Goal: Information Seeking & Learning: Learn about a topic

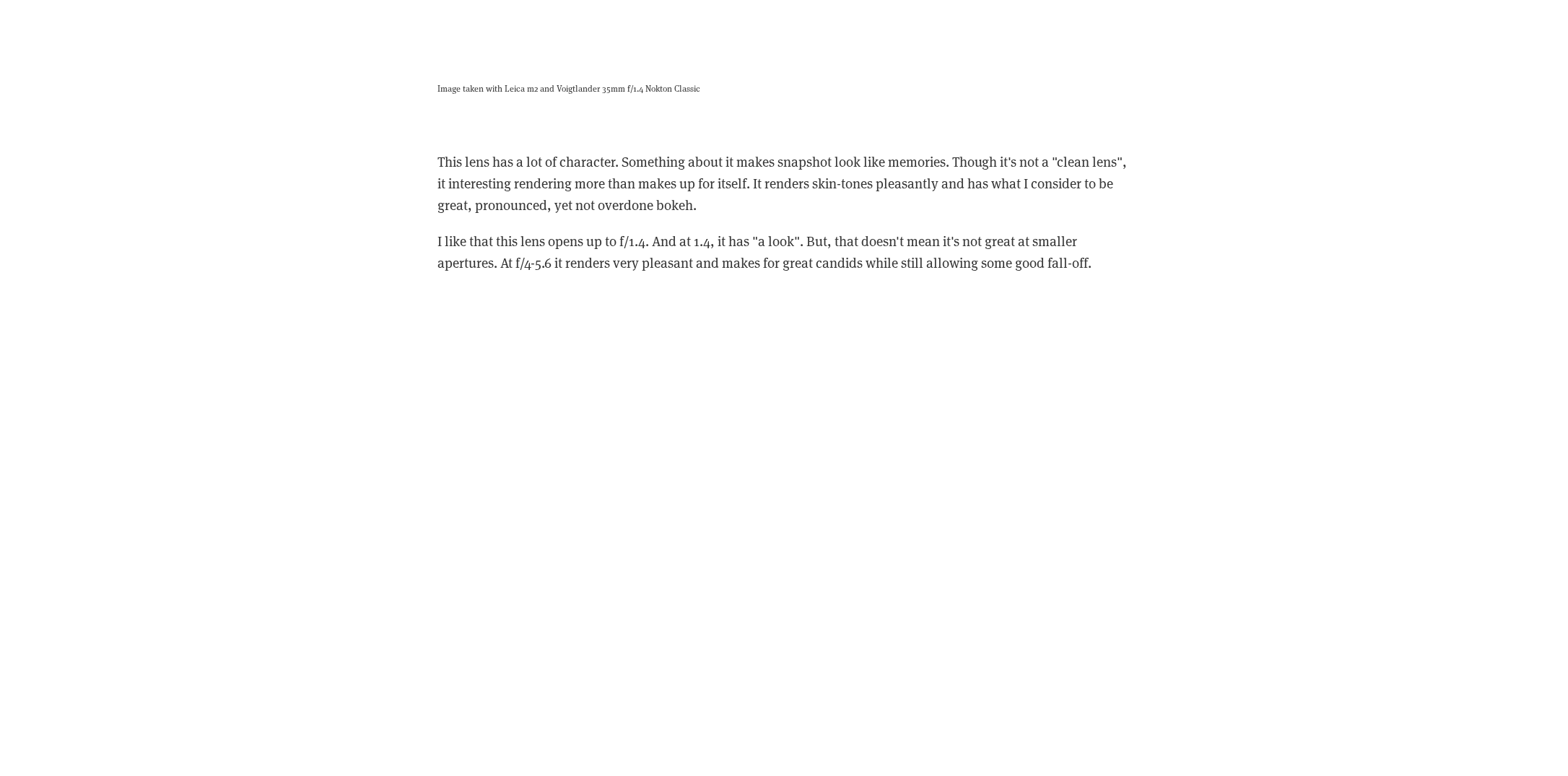
scroll to position [2889, 0]
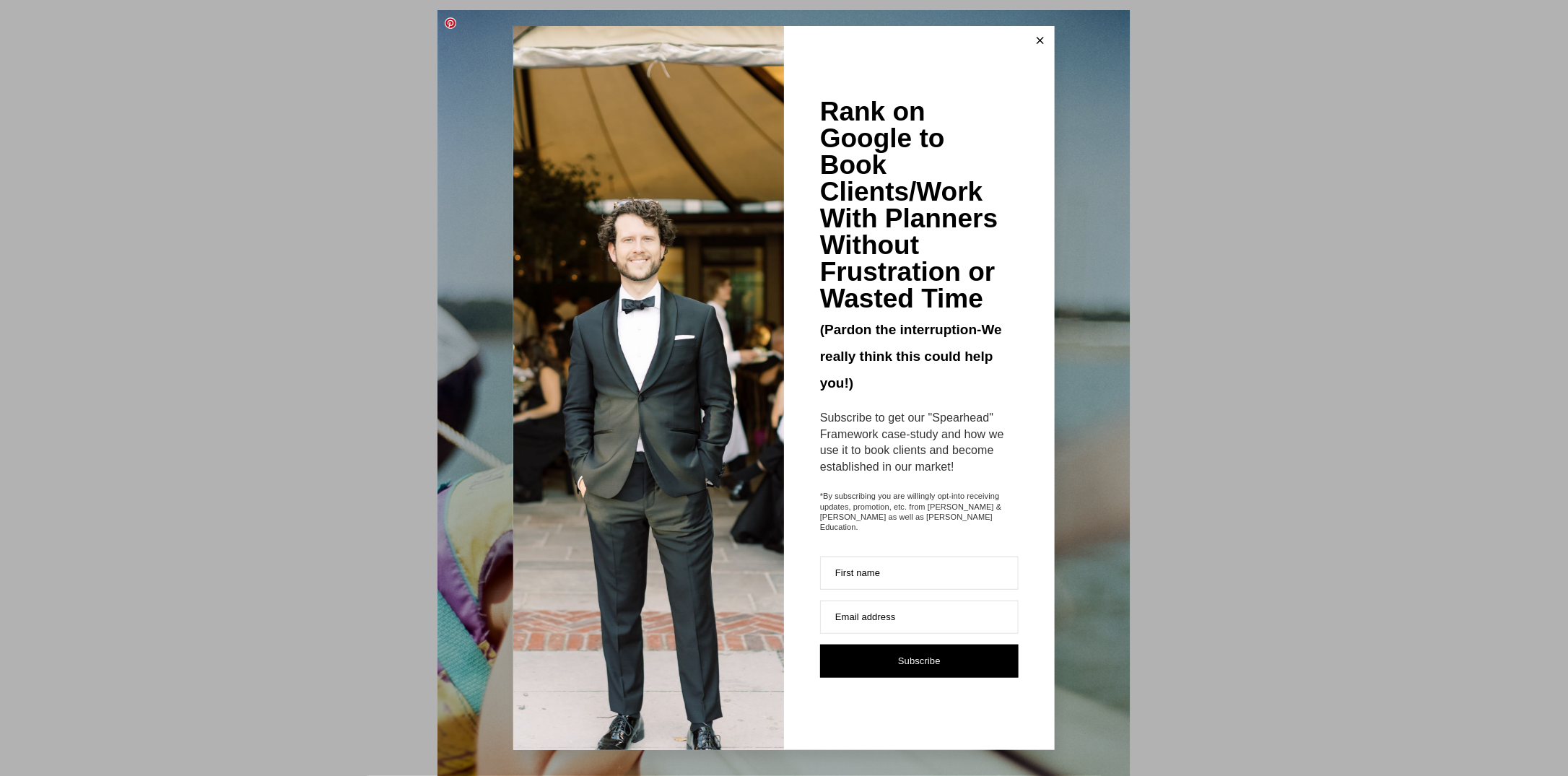
click at [1041, 43] on icon at bounding box center [1040, 40] width 7 height 7
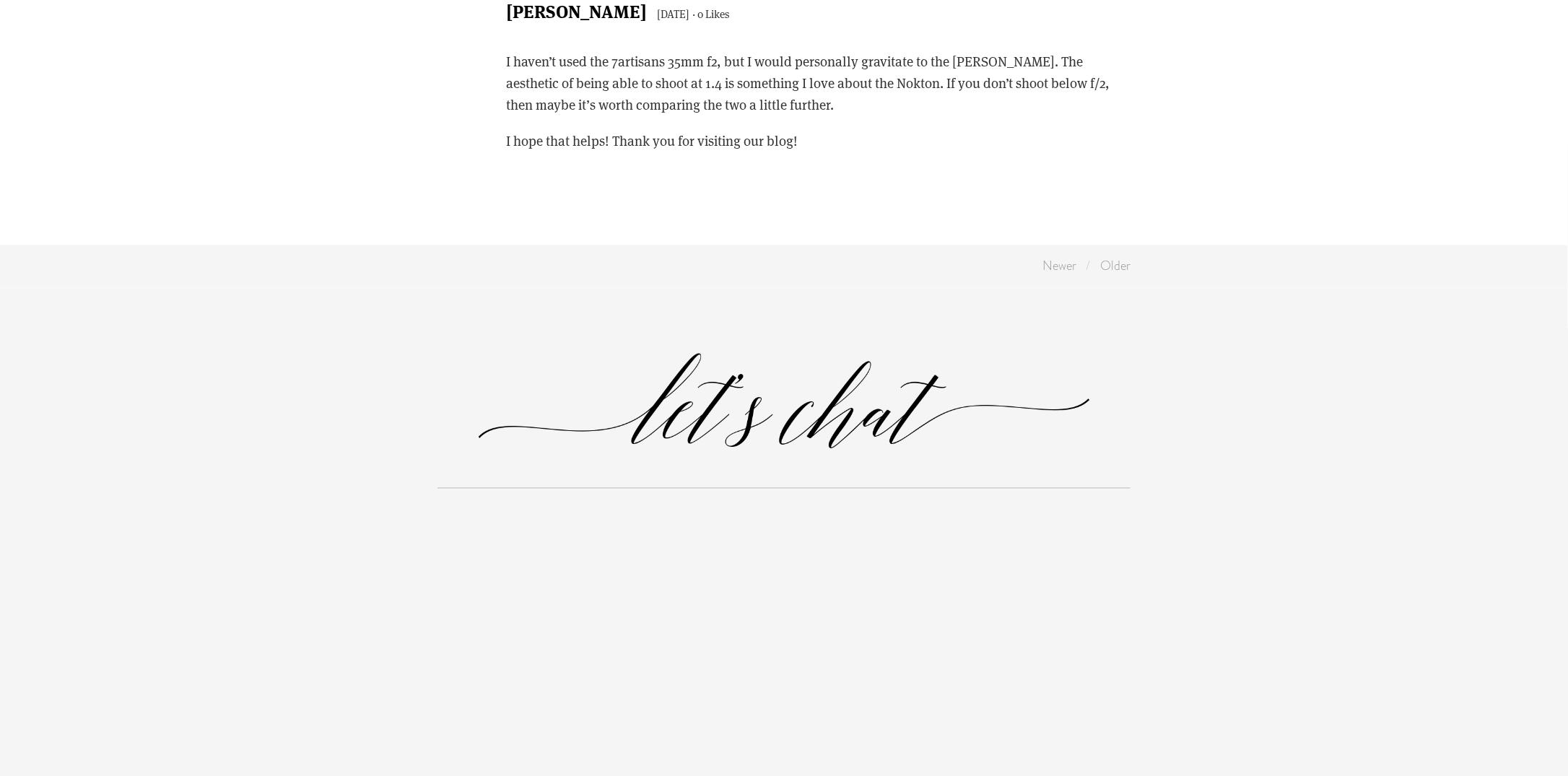
scroll to position [7004, 0]
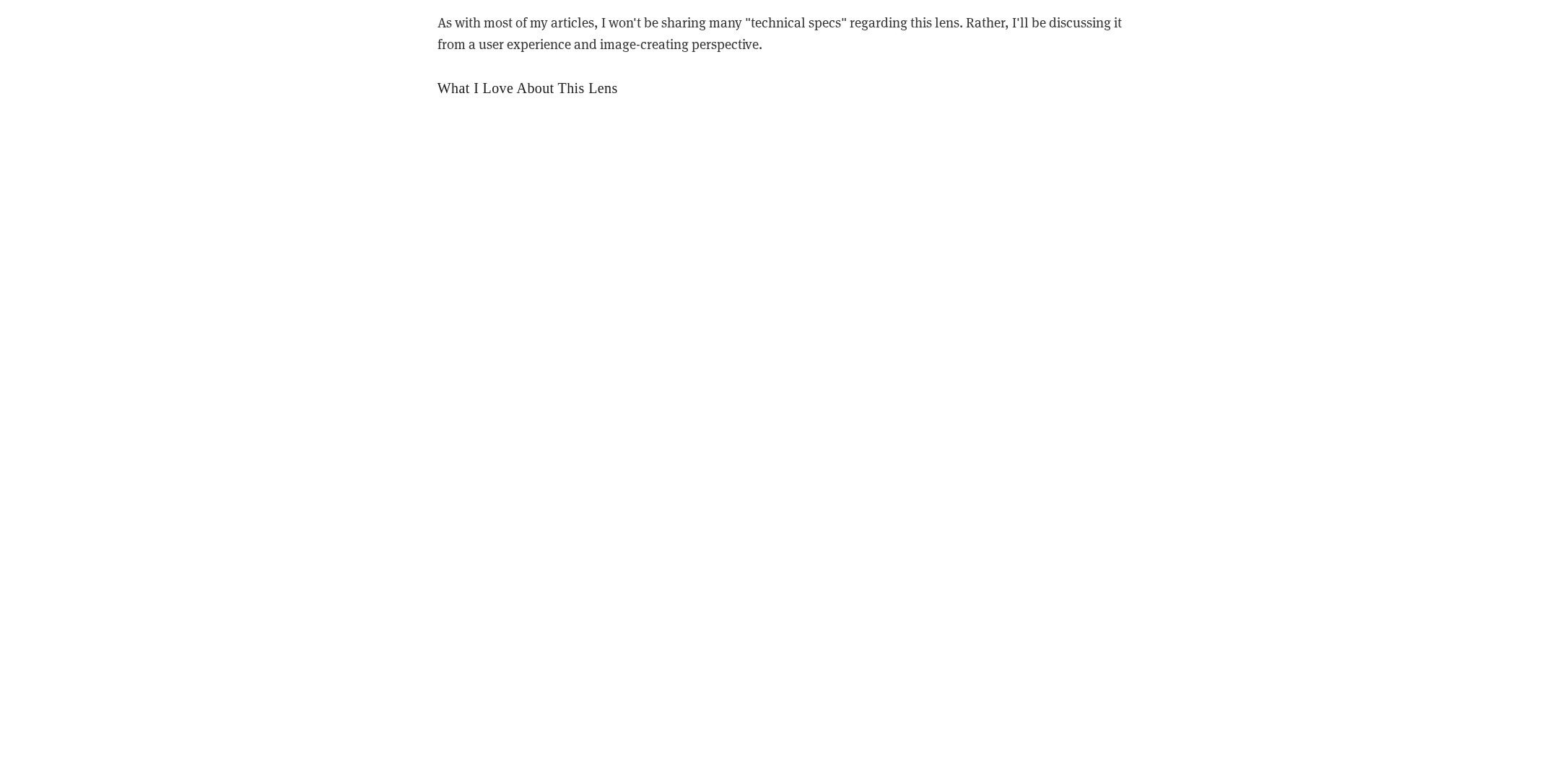
scroll to position [1516, 0]
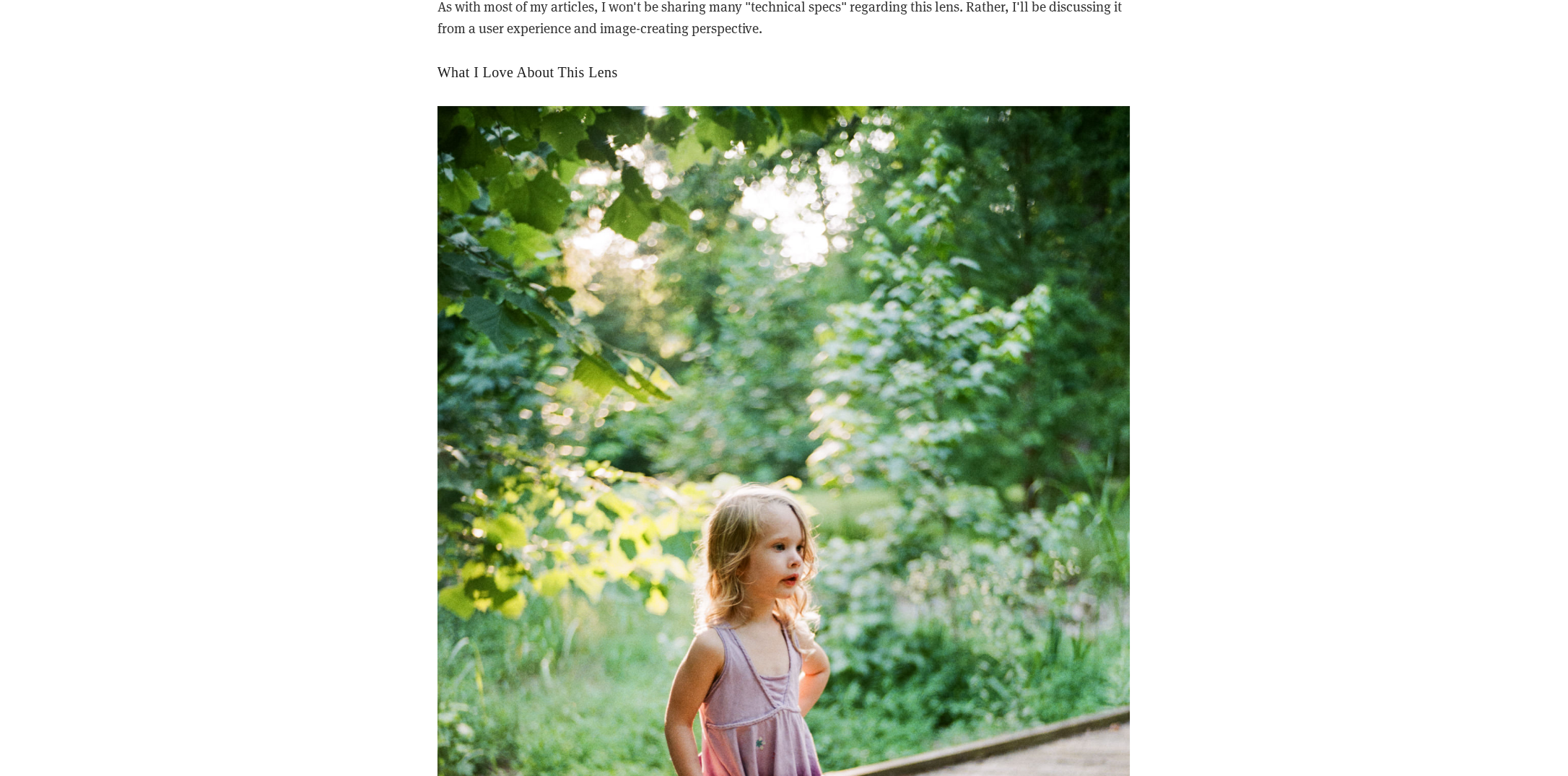
drag, startPoint x: 337, startPoint y: 456, endPoint x: 326, endPoint y: 446, distance: 14.9
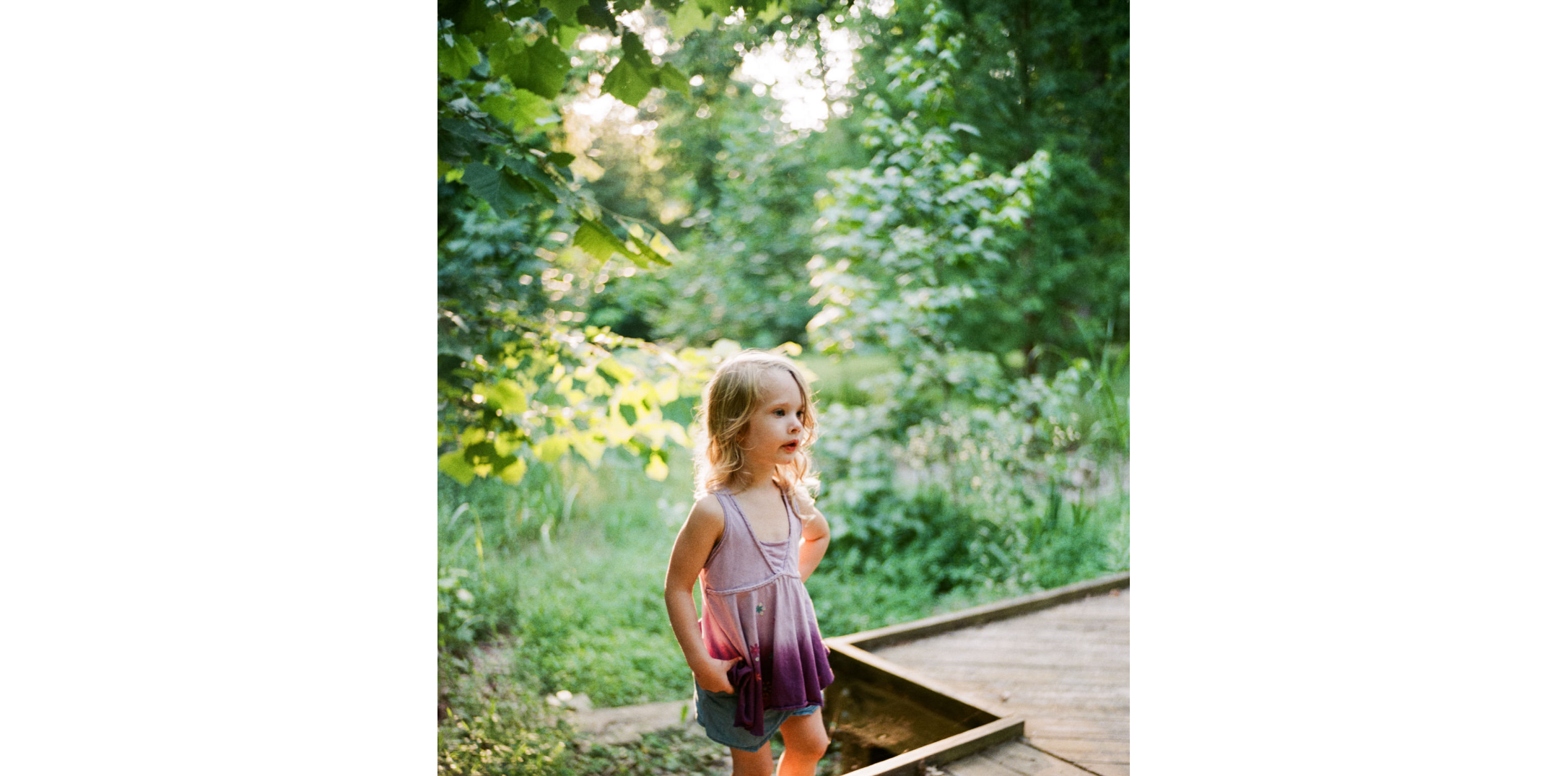
scroll to position [1877, 0]
